Goal: Task Accomplishment & Management: Complete application form

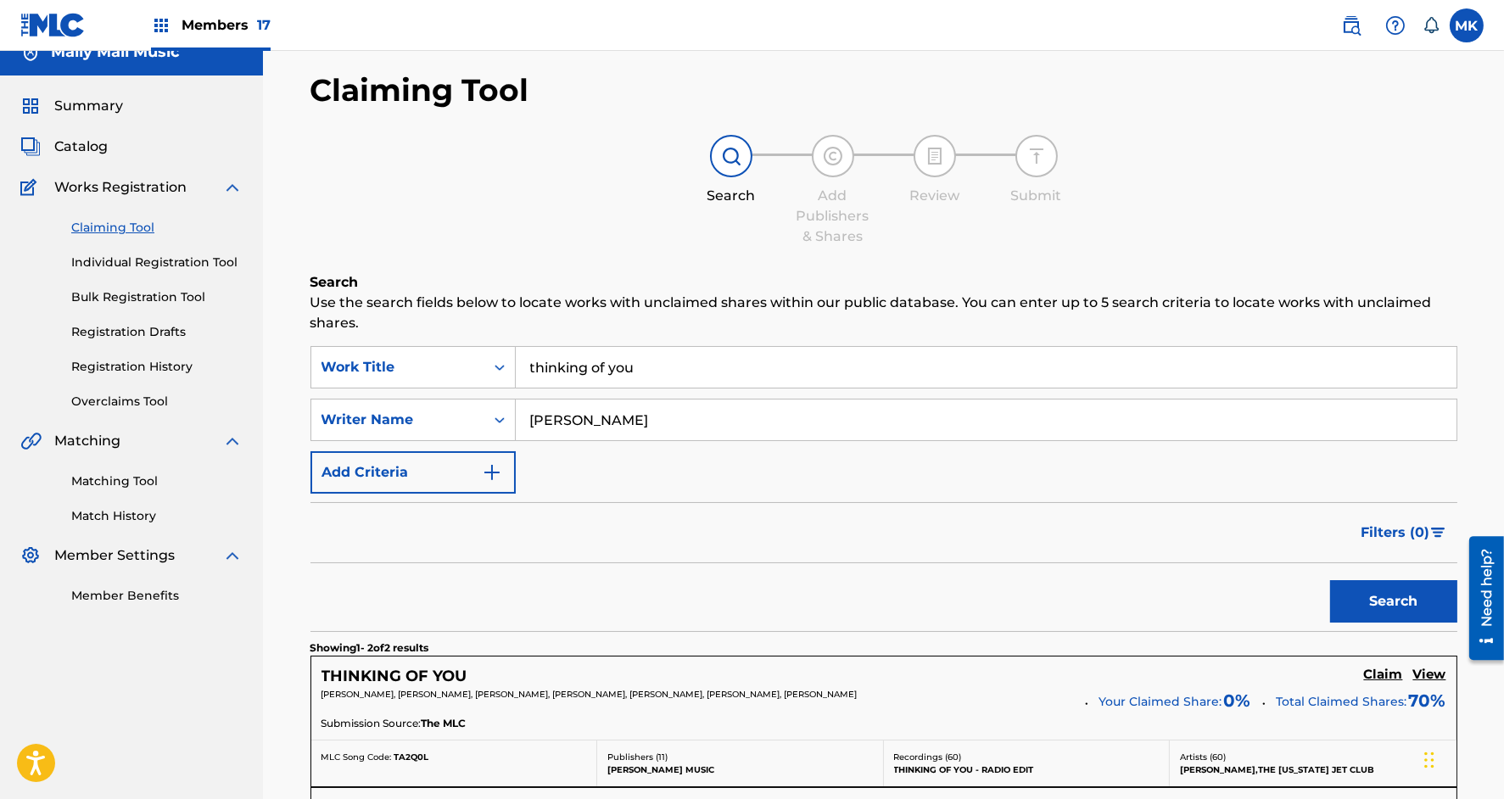
scroll to position [2, 0]
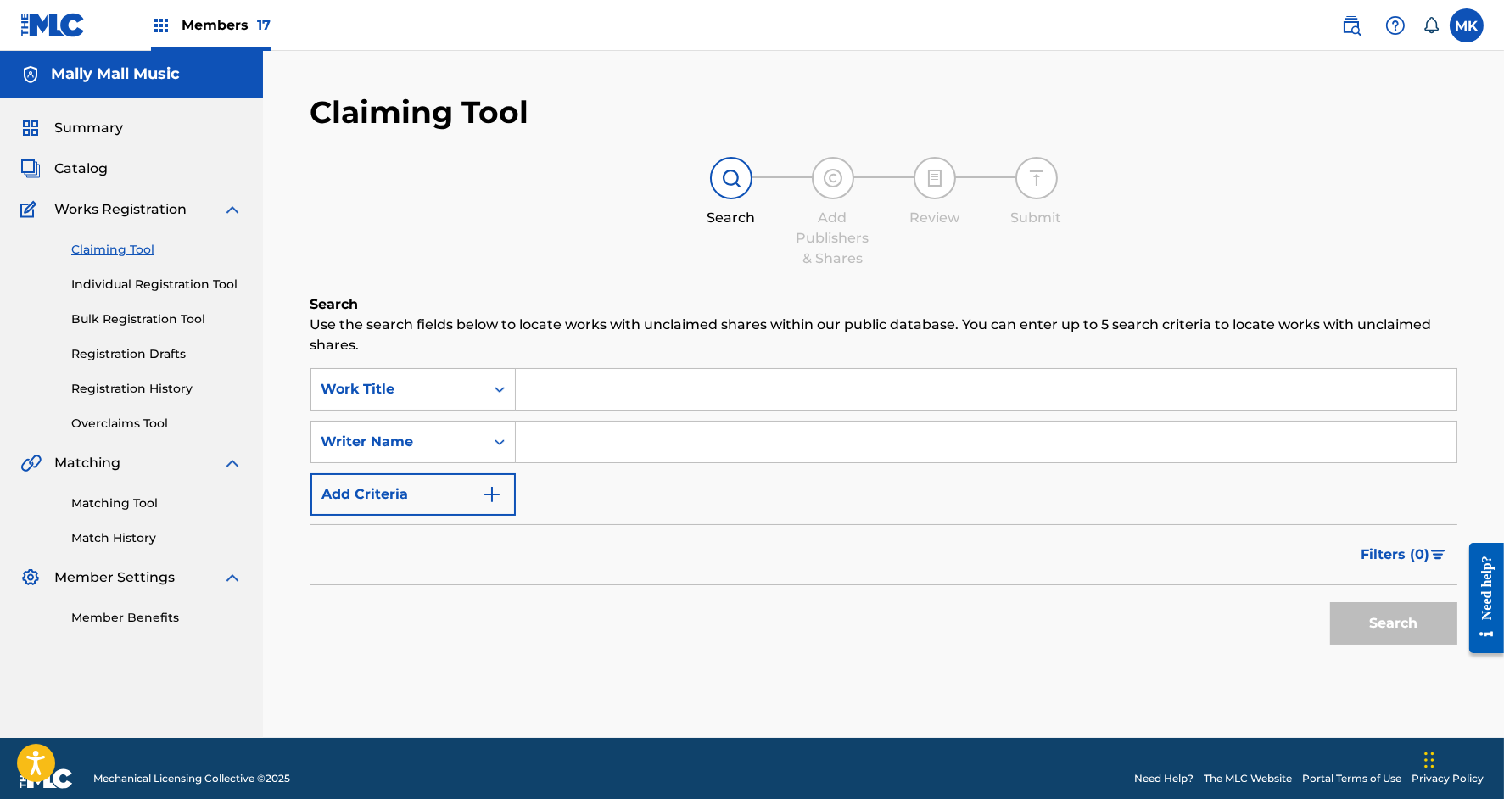
click at [562, 393] on input "Search Form" at bounding box center [986, 389] width 941 height 41
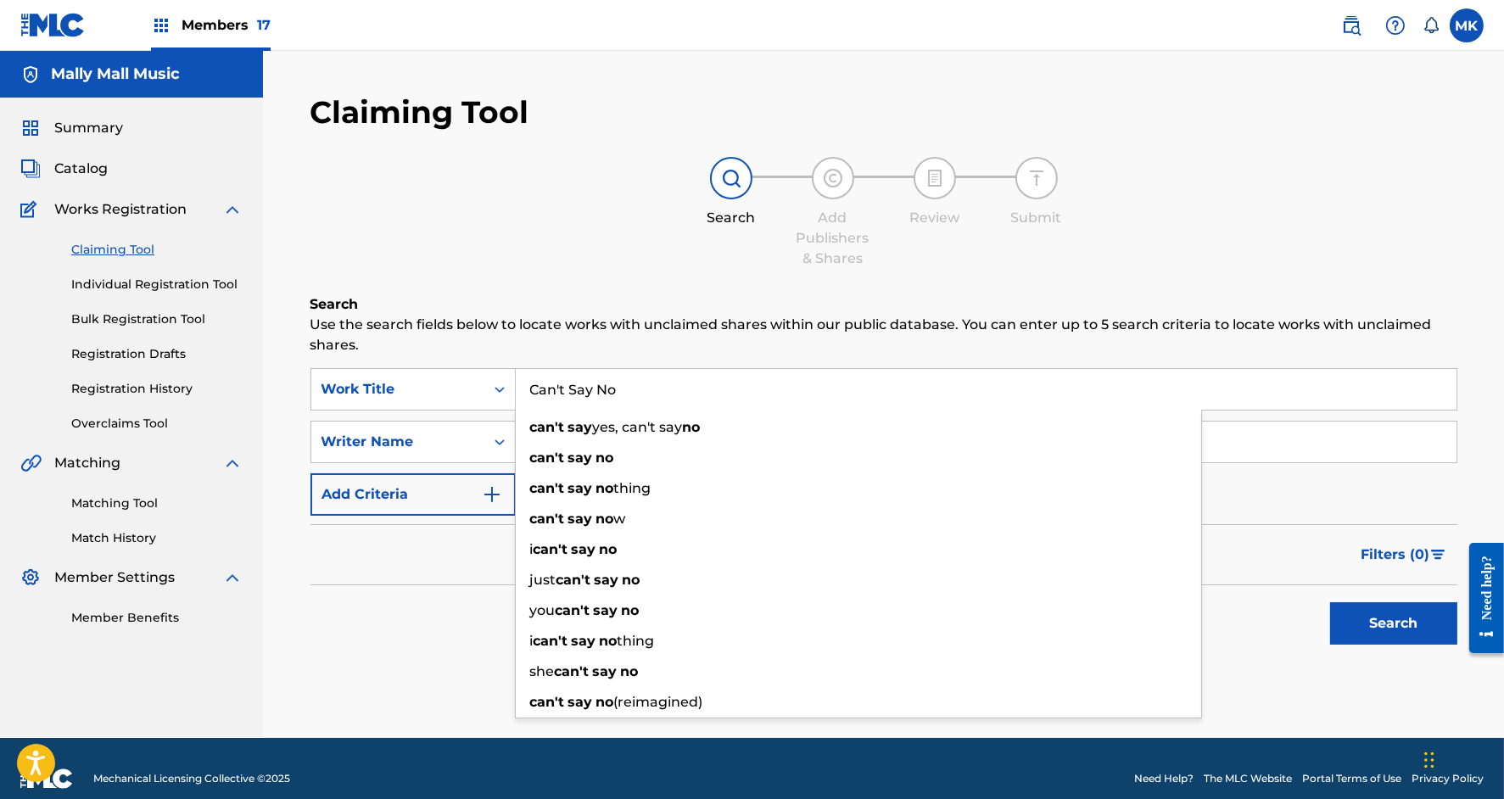
type input "Can't Say No"
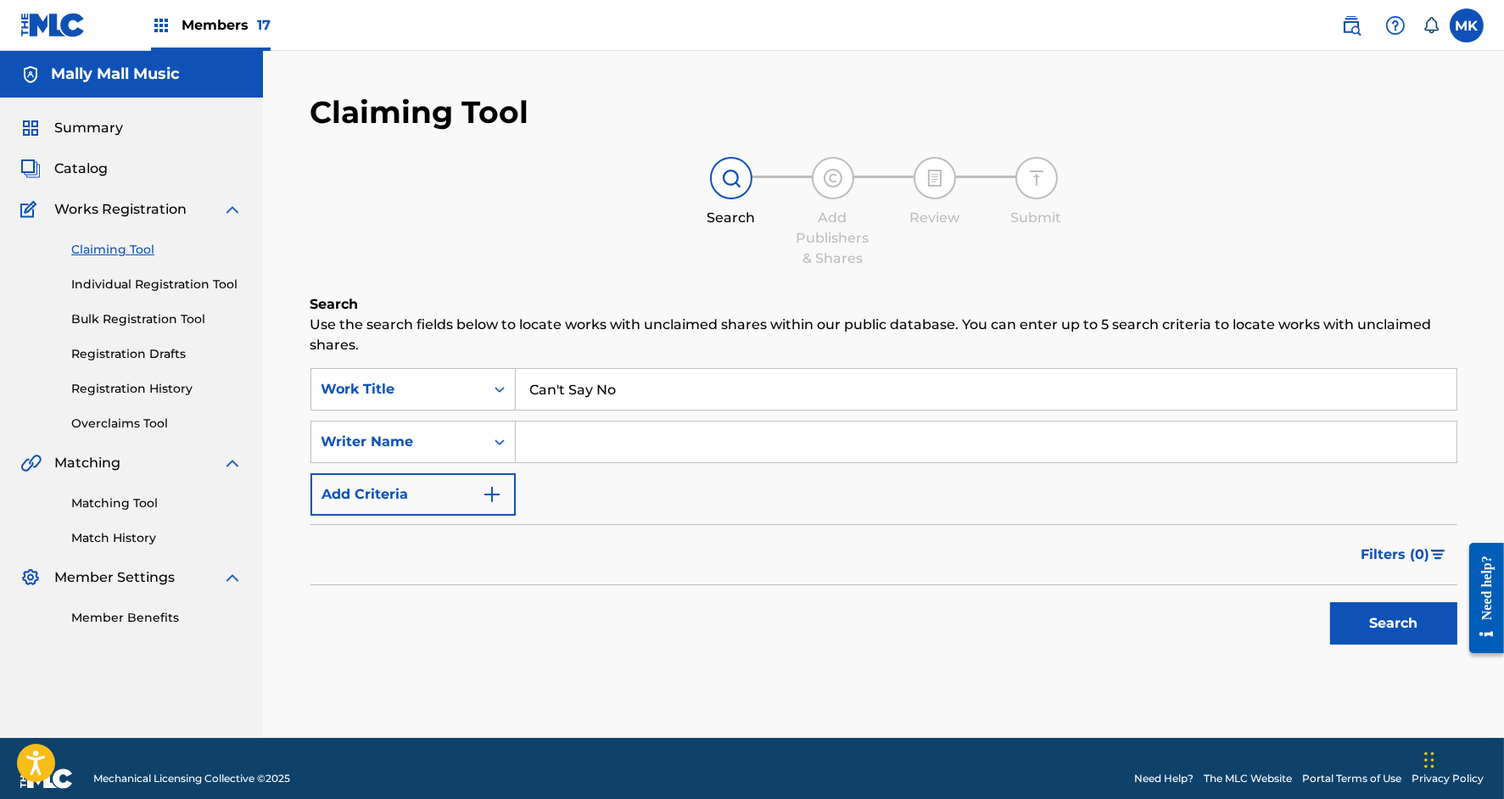
click at [634, 305] on h6 "Search" at bounding box center [883, 304] width 1147 height 20
click at [571, 445] on input "Search Form" at bounding box center [986, 442] width 941 height 41
type input "s"
type input "[PERSON_NAME]"
click at [1330, 602] on button "Search" at bounding box center [1393, 623] width 127 height 42
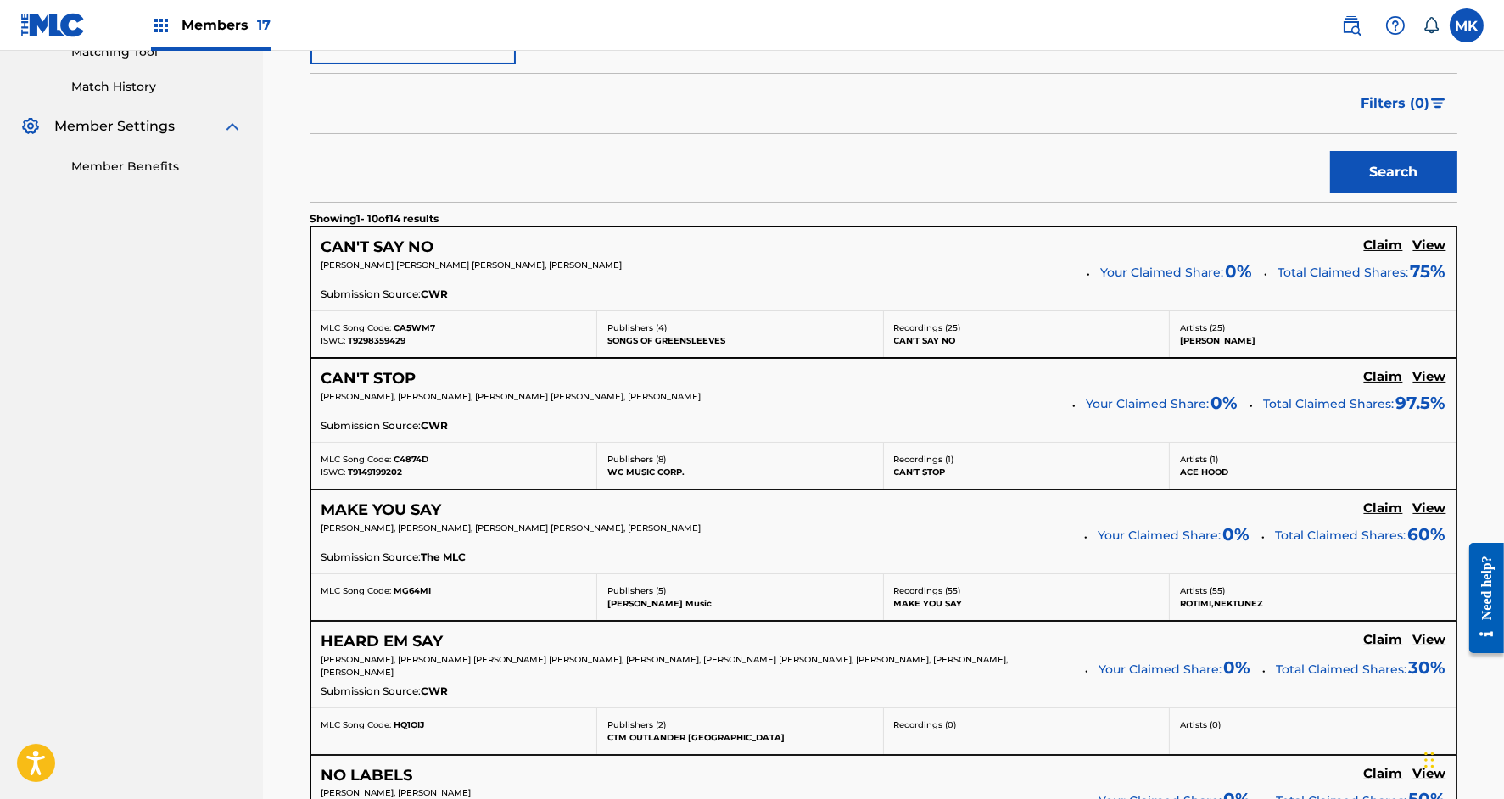
scroll to position [455, 0]
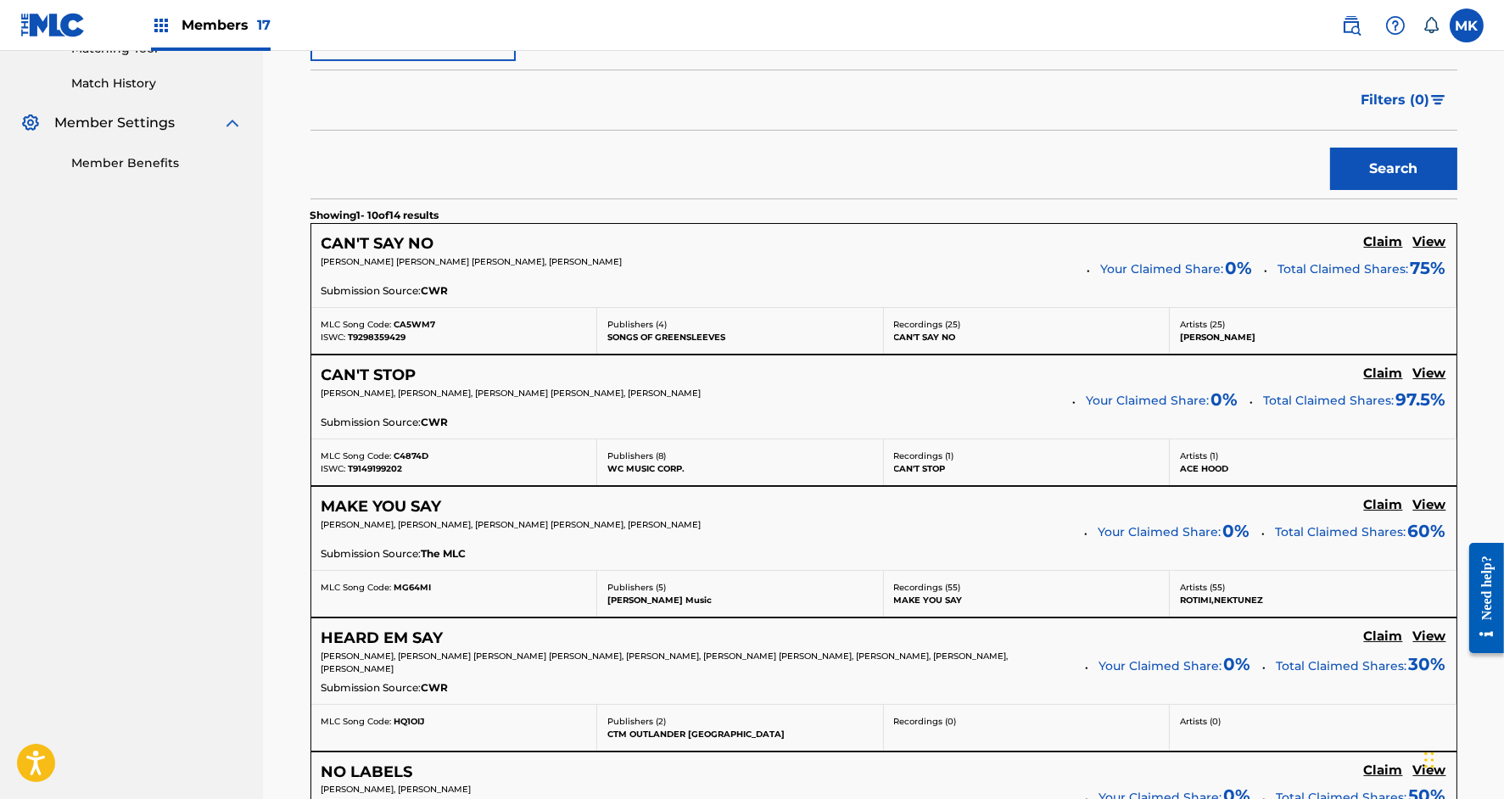
click at [1380, 236] on h5 "Claim" at bounding box center [1383, 242] width 39 height 16
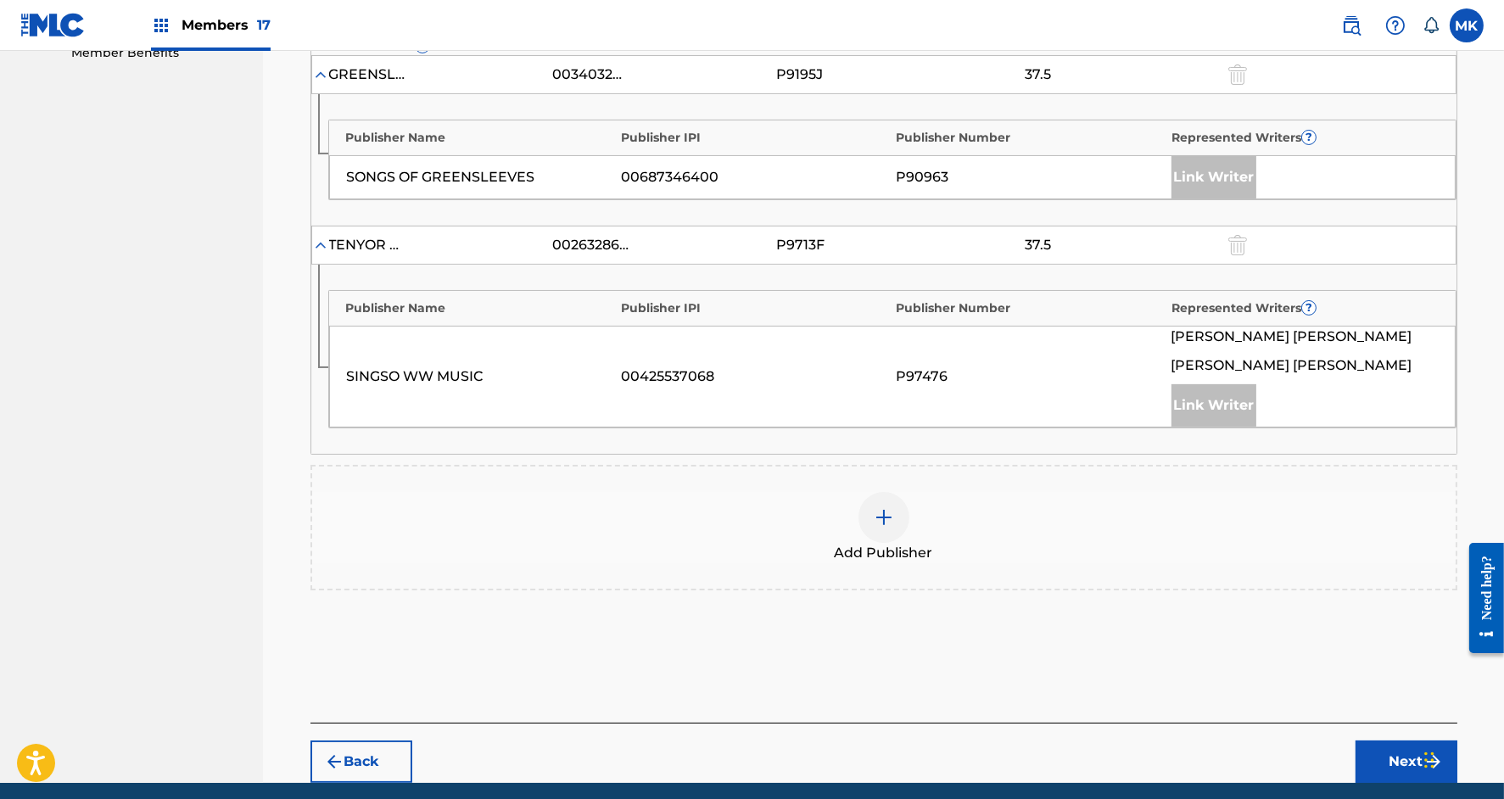
scroll to position [567, 0]
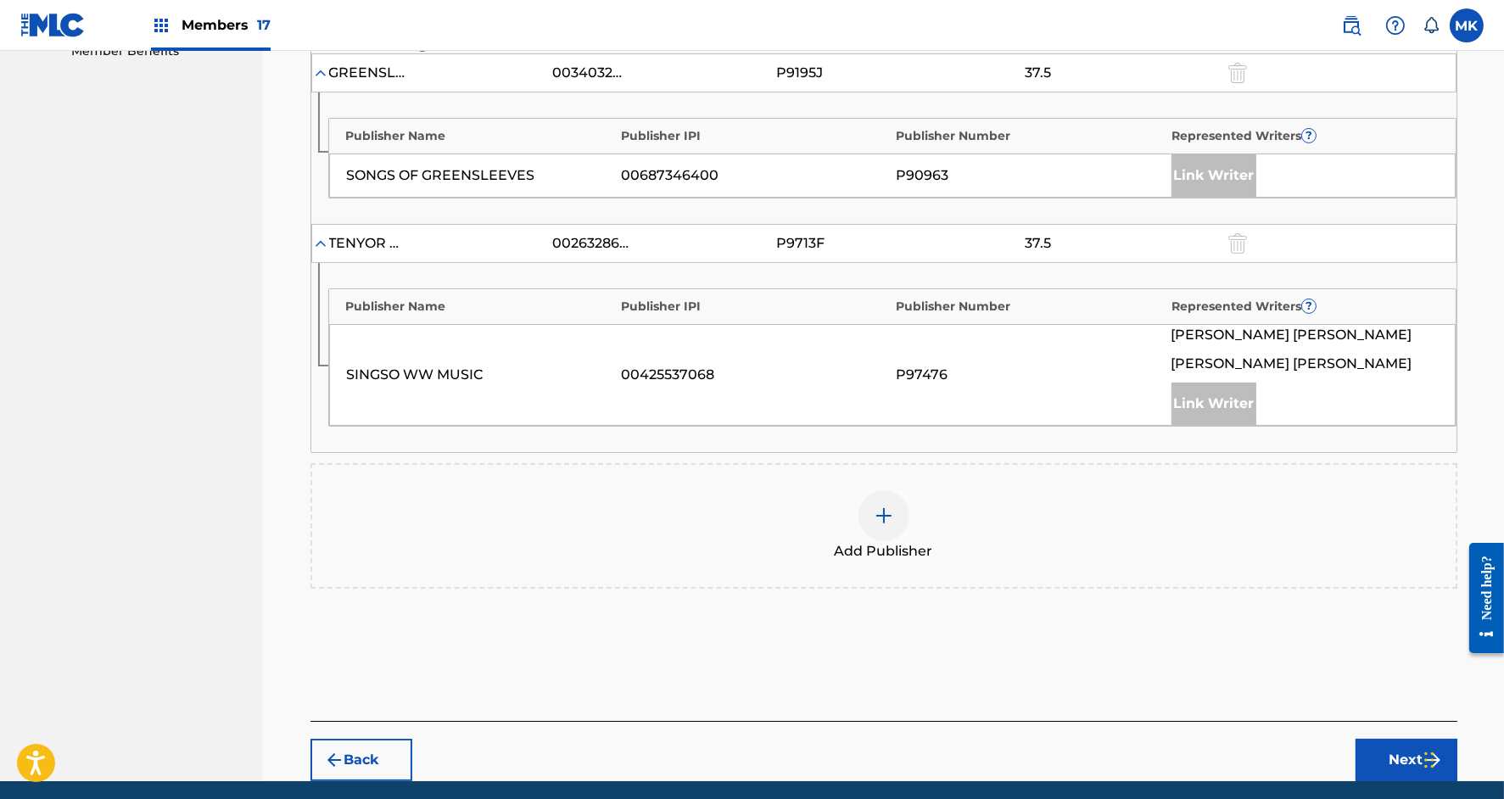
click at [882, 515] on img at bounding box center [884, 516] width 20 height 20
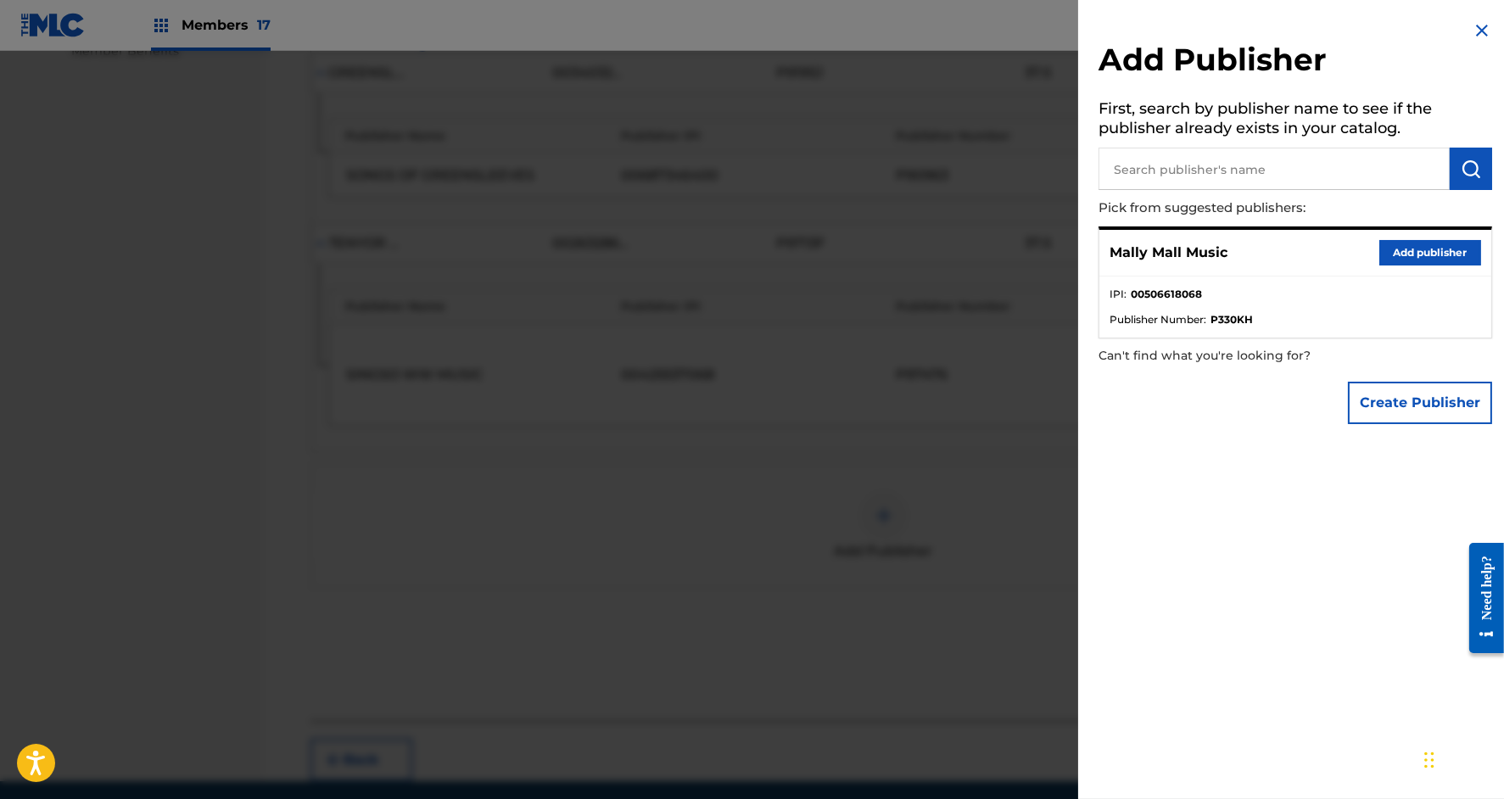
click at [1433, 247] on button "Add publisher" at bounding box center [1430, 252] width 102 height 25
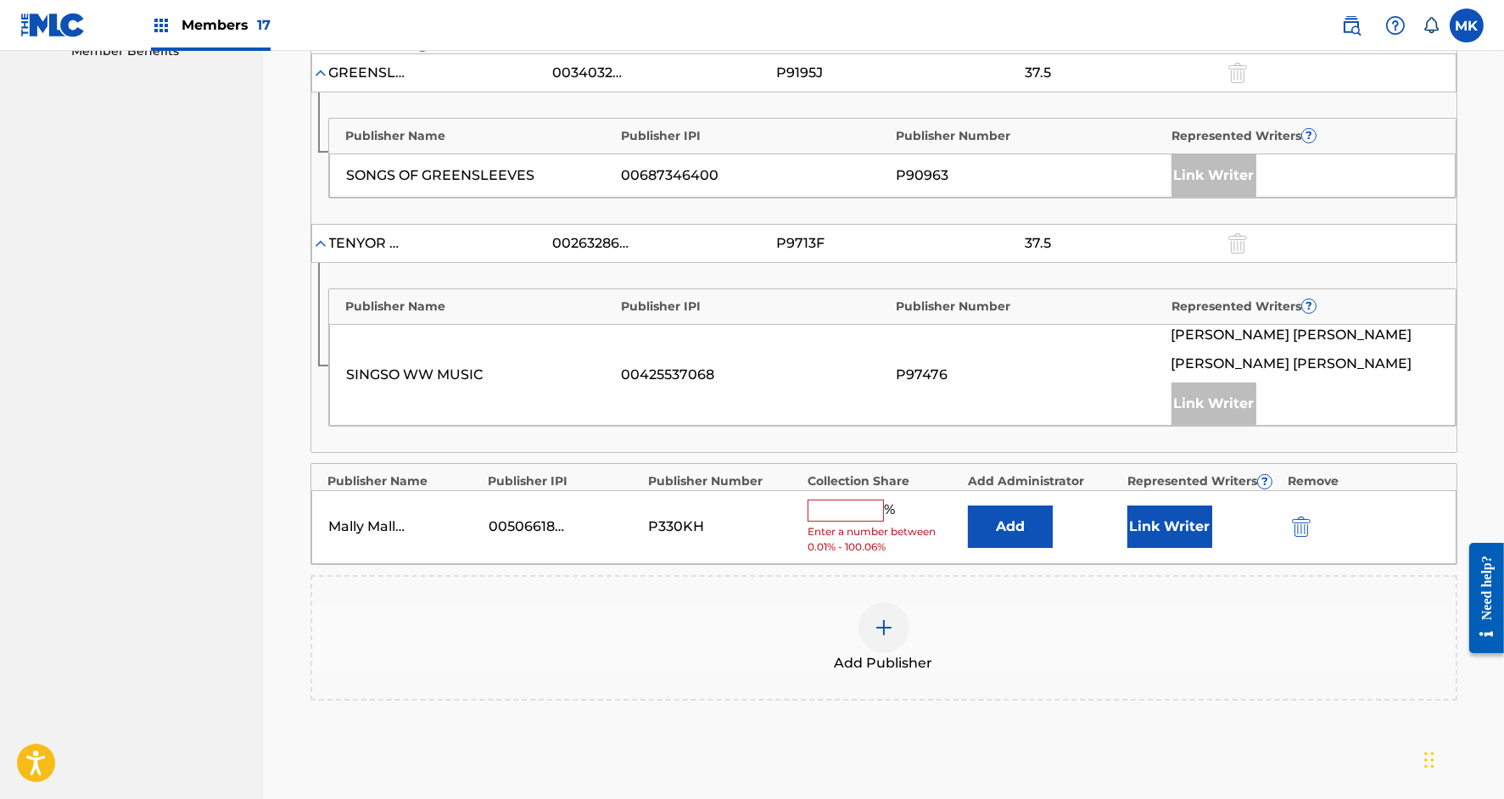
click at [843, 506] on input "text" at bounding box center [846, 511] width 76 height 22
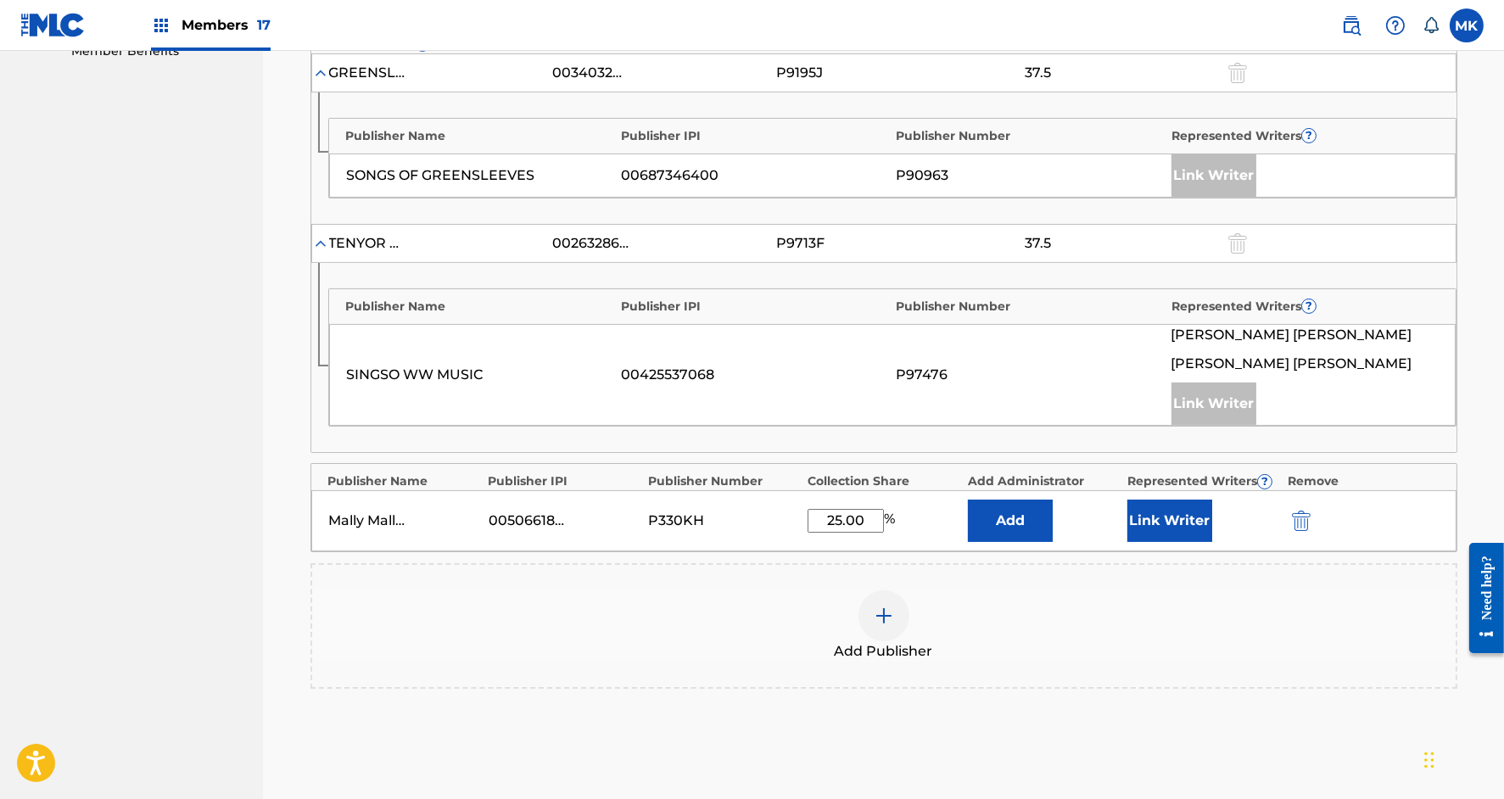
type input "25.00"
click at [1189, 505] on button "Link Writer" at bounding box center [1169, 521] width 85 height 42
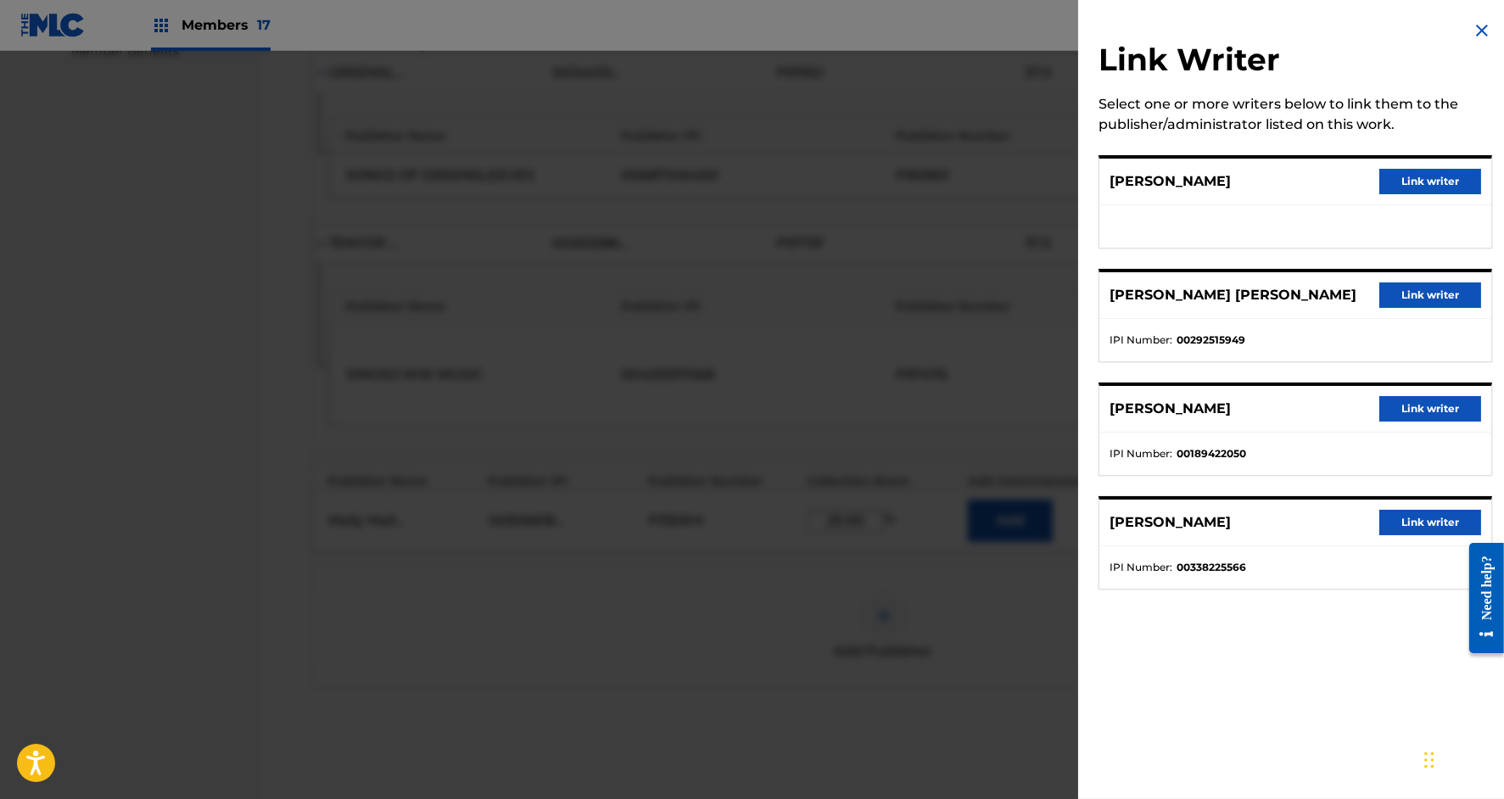
click at [1437, 176] on button "Link writer" at bounding box center [1430, 181] width 102 height 25
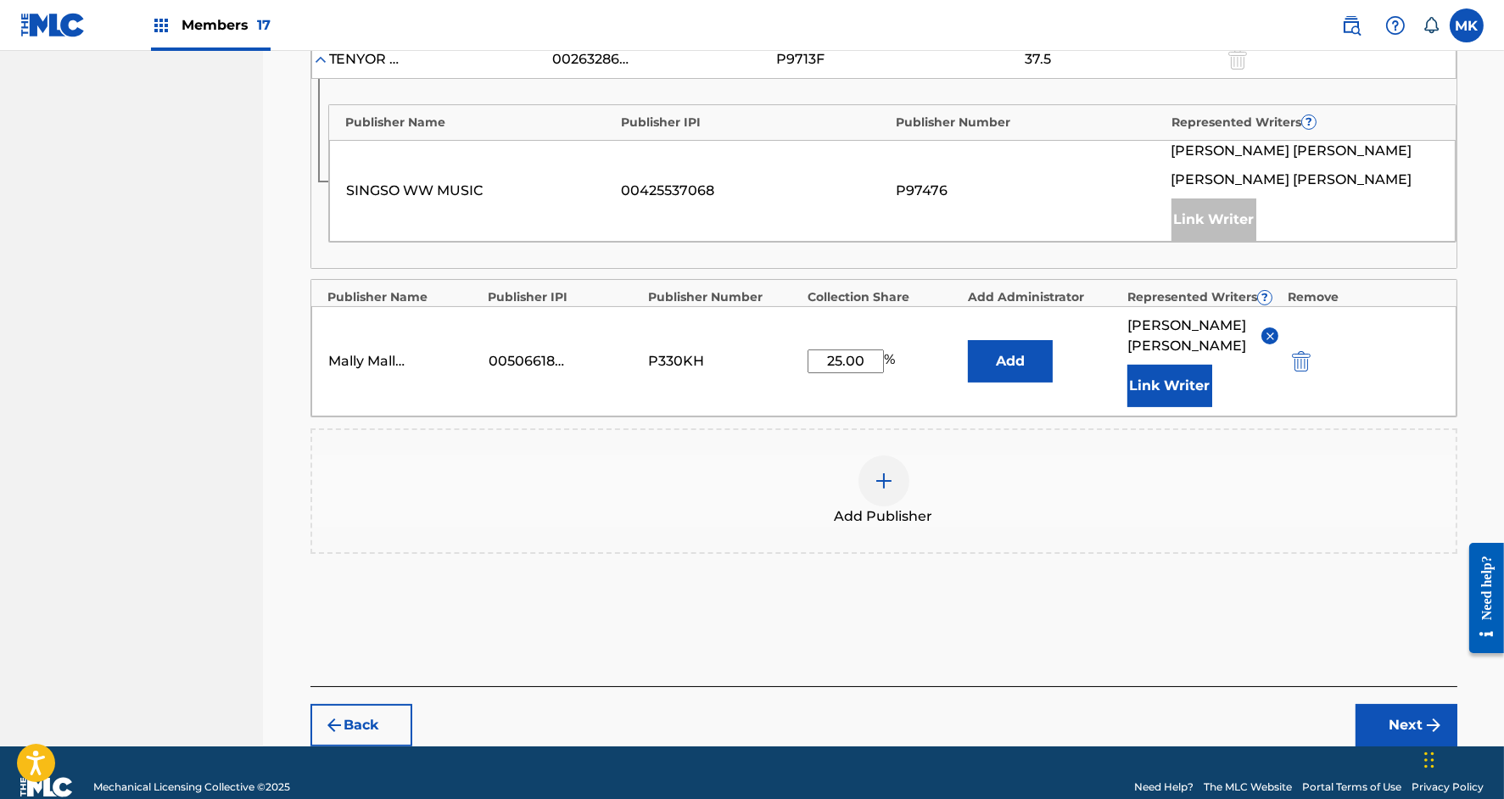
scroll to position [752, 0]
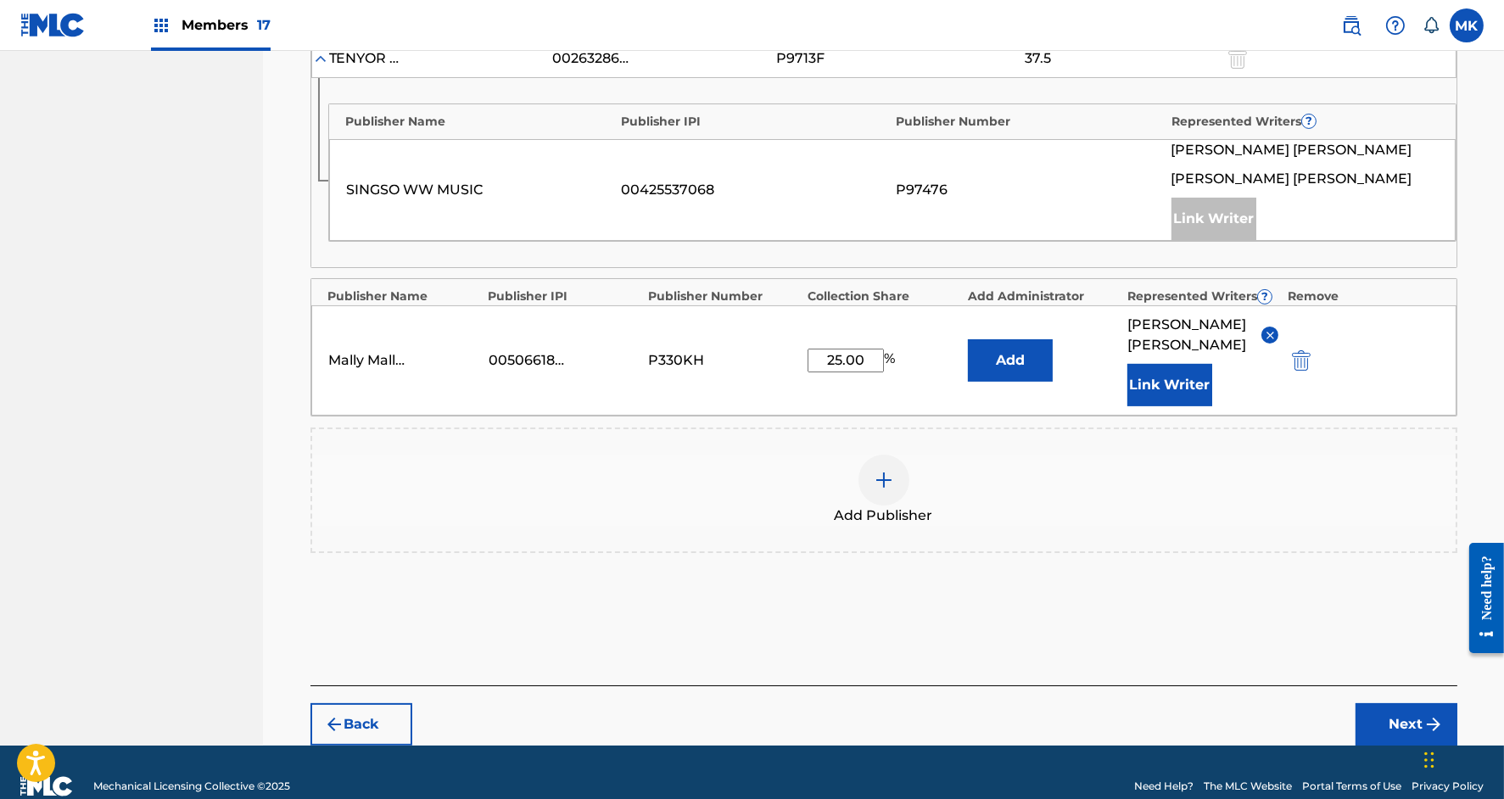
click at [1393, 703] on button "Next" at bounding box center [1407, 724] width 102 height 42
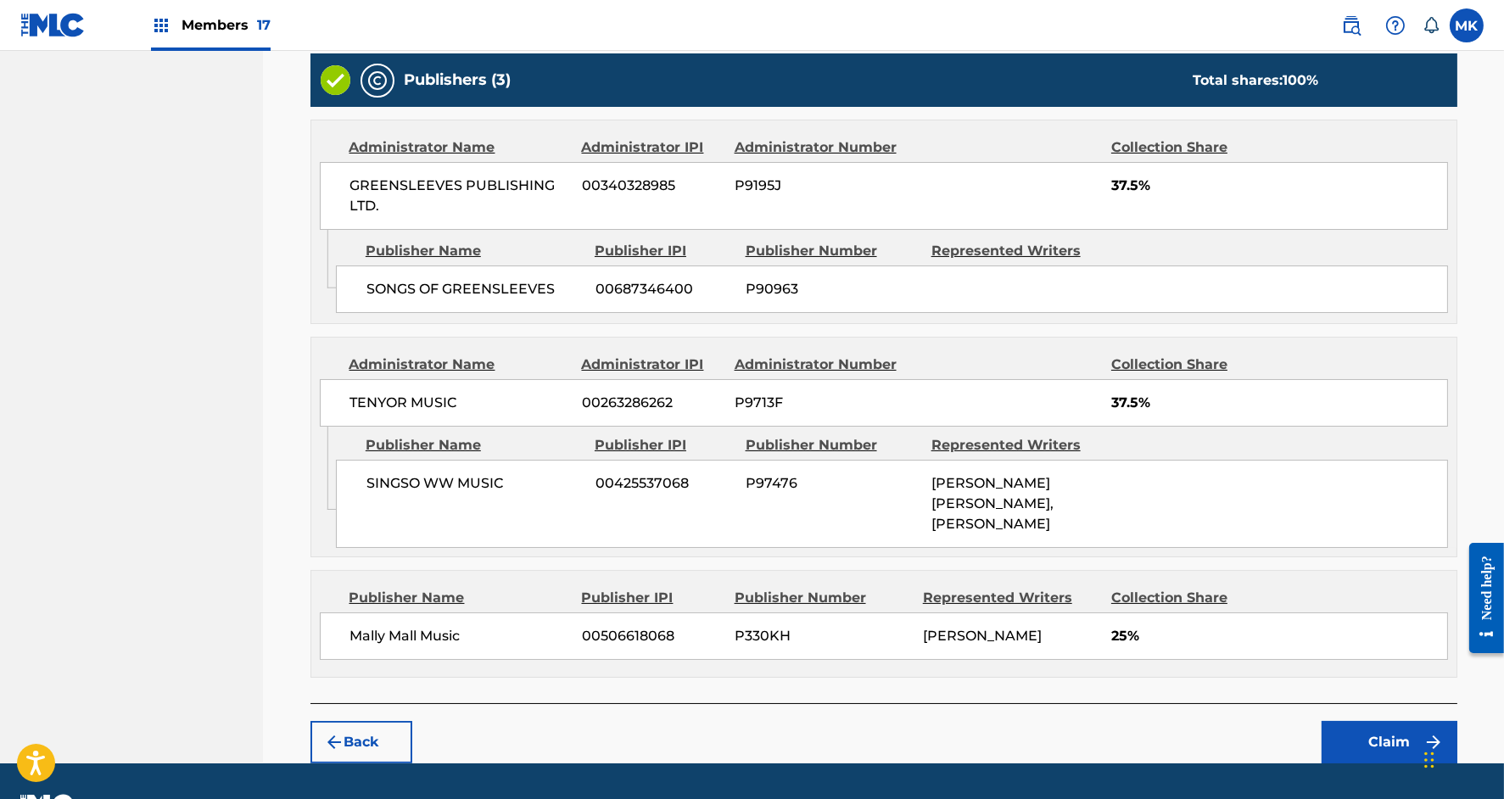
scroll to position [691, 0]
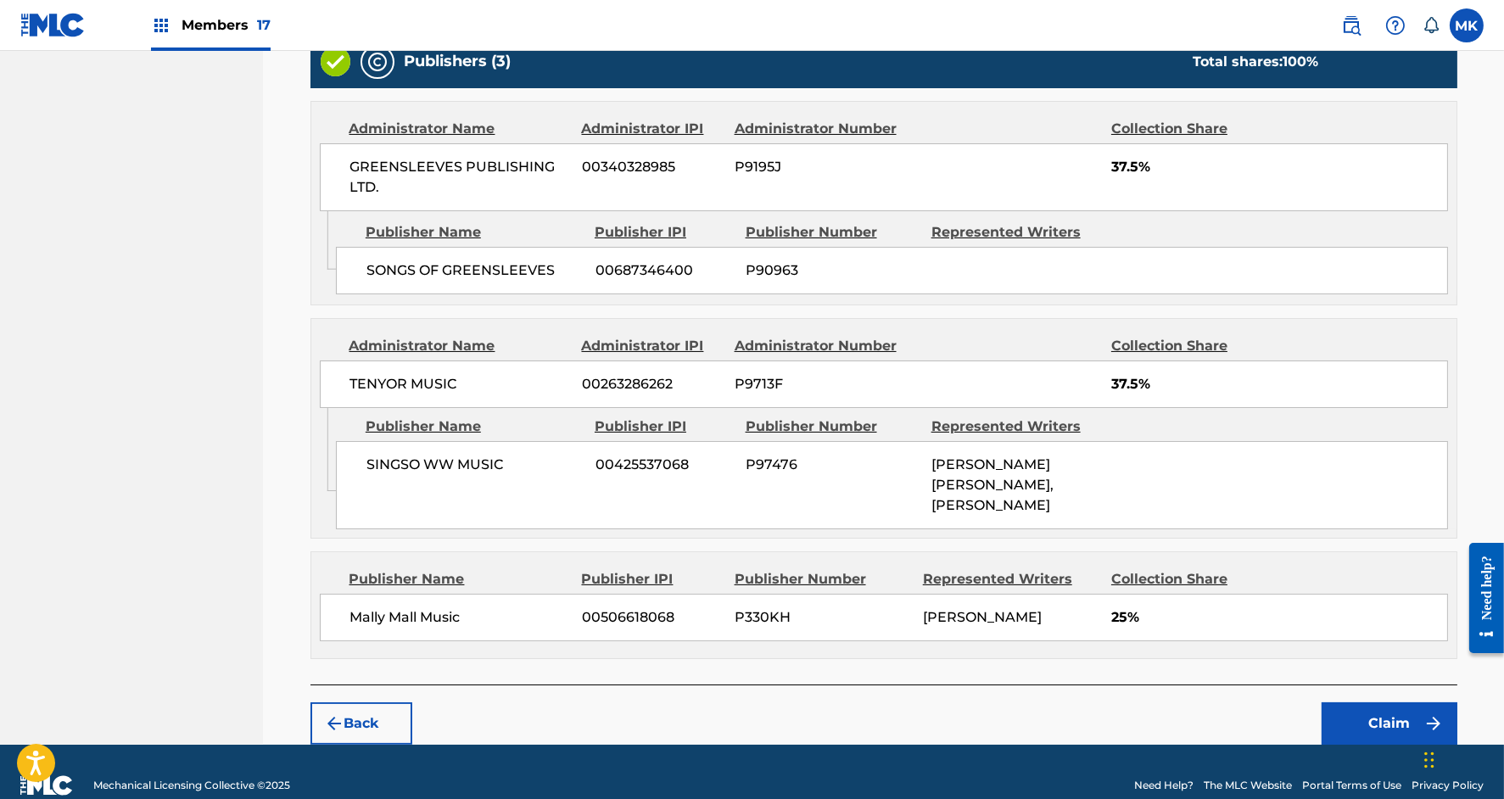
click at [1371, 702] on button "Claim" at bounding box center [1390, 723] width 136 height 42
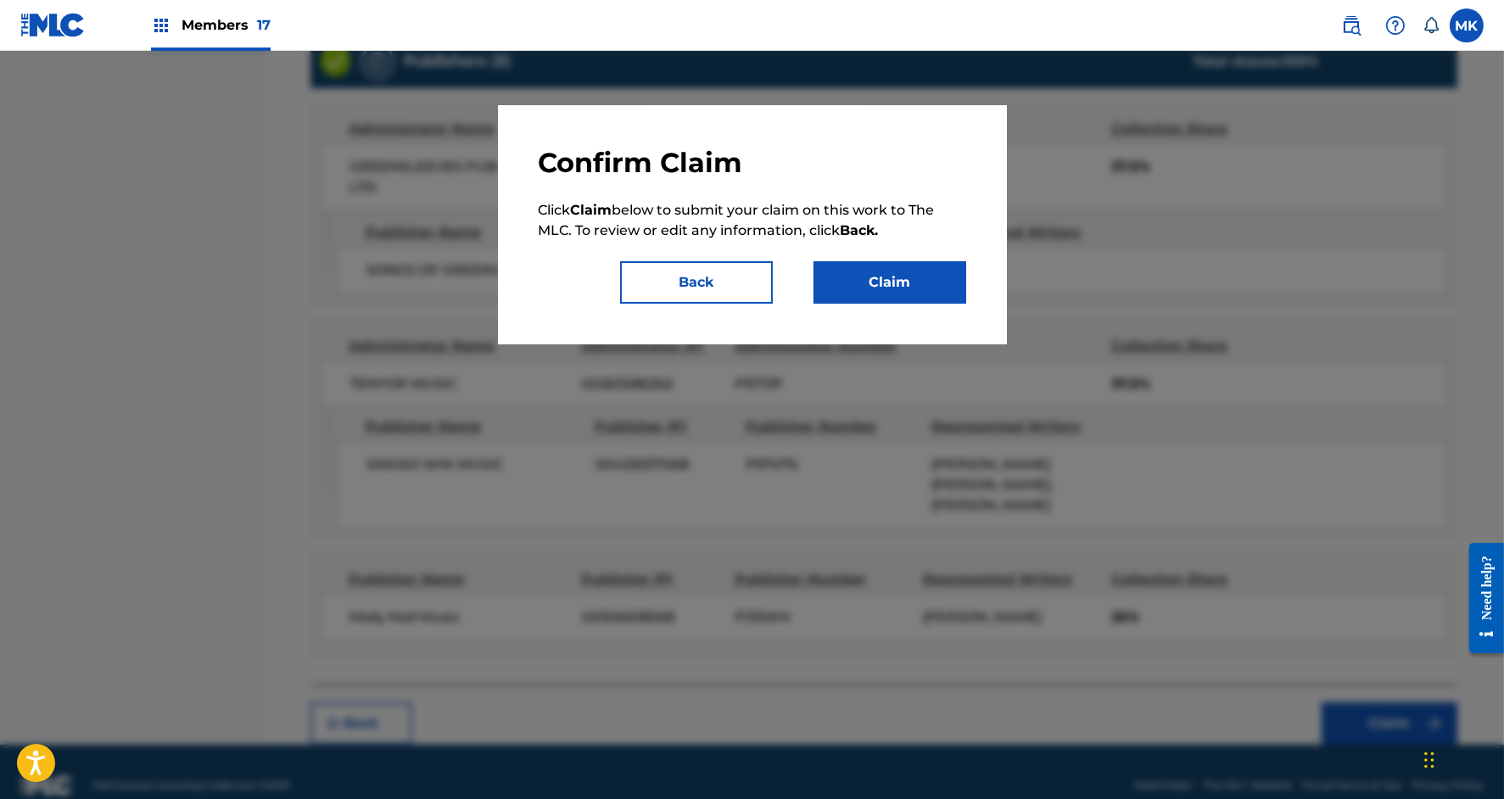
click at [885, 284] on button "Claim" at bounding box center [890, 282] width 153 height 42
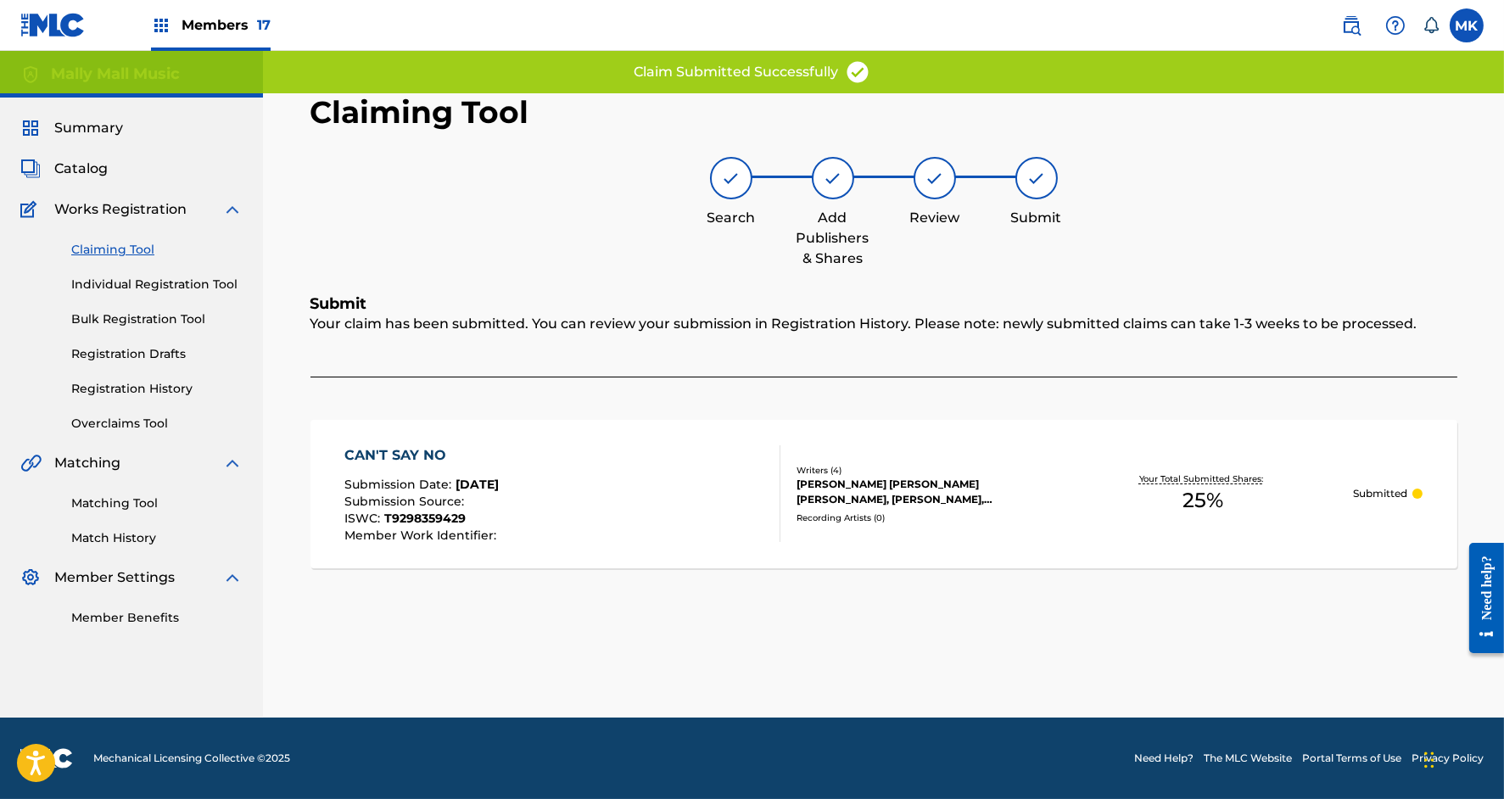
scroll to position [0, 0]
